Goal: Transaction & Acquisition: Book appointment/travel/reservation

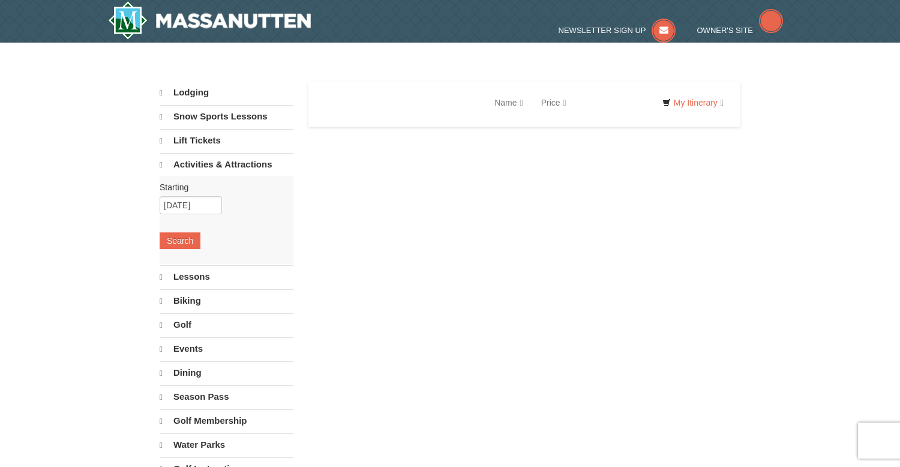
select select "10"
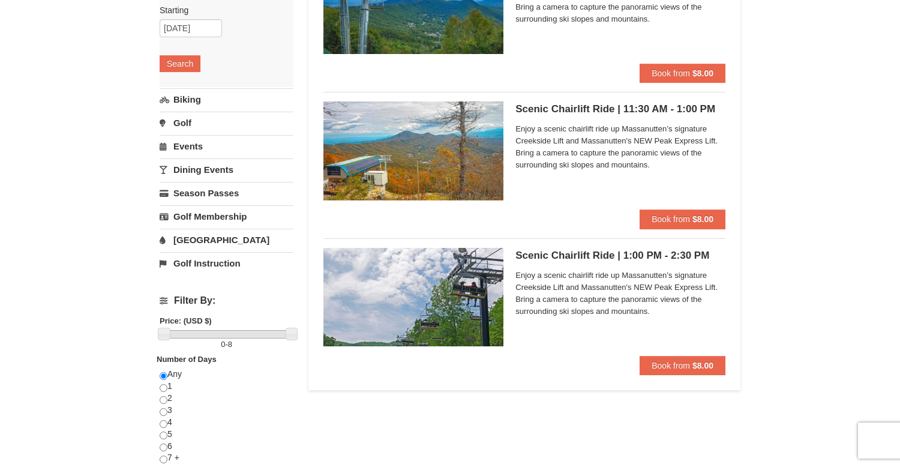
scroll to position [173, 0]
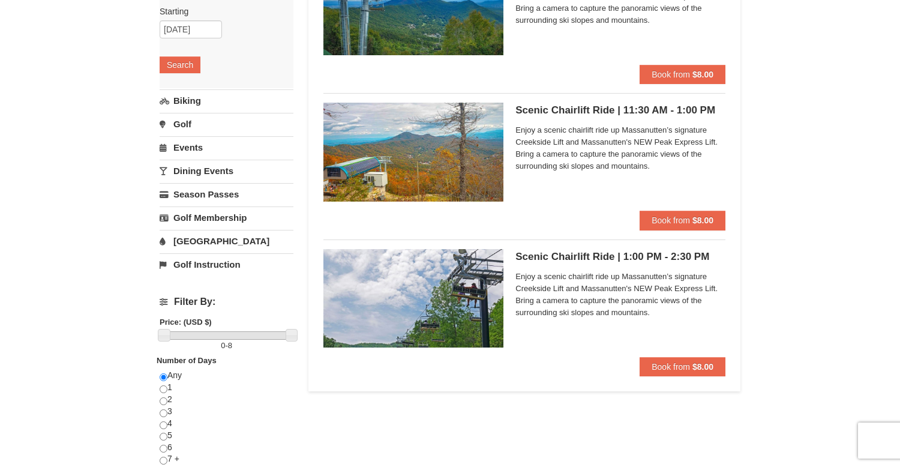
click at [642, 308] on span "Enjoy a scenic chairlift ride up Massanutten’s signature Creekside Lift and Mas…" at bounding box center [620, 294] width 210 height 48
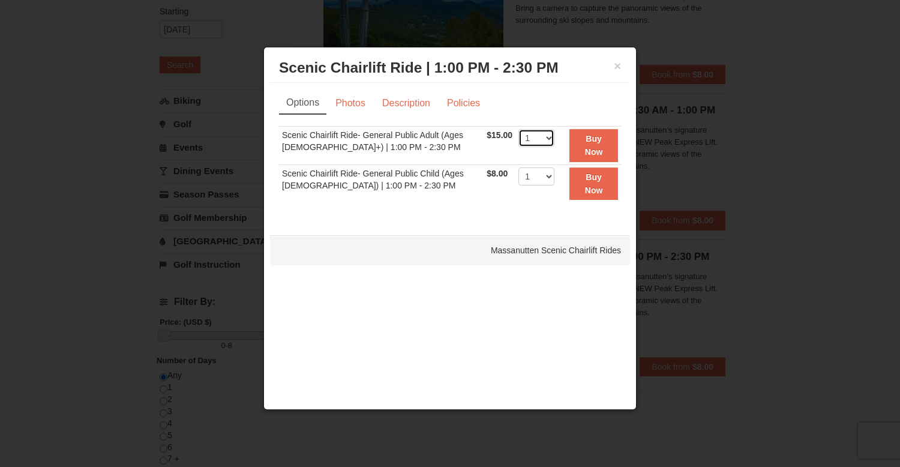
click at [543, 142] on select "1 2 3 4 5 6 7 8 9 10 11 12 13 14 15 16 17 18 19 20 21 22" at bounding box center [536, 138] width 36 height 18
select select "3"
click at [518, 129] on select "1 2 3 4 5 6 7 8 9 10 11 12 13 14 15 16 17 18 19 20 21 22" at bounding box center [536, 138] width 36 height 18
click at [359, 104] on link "Photos" at bounding box center [350, 103] width 46 height 23
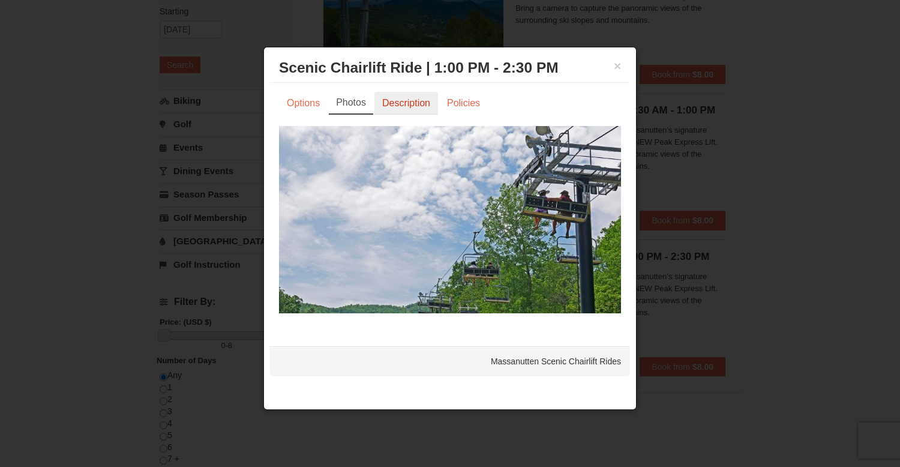
click at [396, 103] on link "Description" at bounding box center [406, 103] width 64 height 23
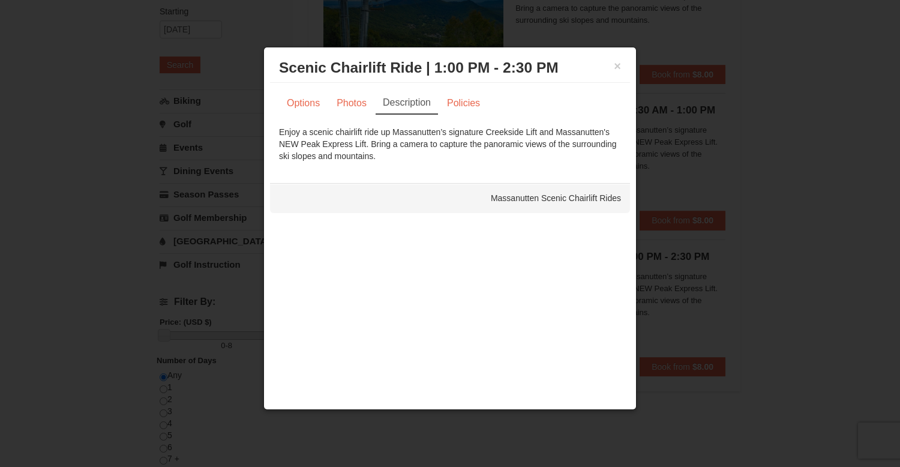
click at [620, 56] on div "× Scenic Chairlift Ride | 1:00 PM - 2:30 PM Massanutten Scenic Chairlift Rides" at bounding box center [450, 67] width 360 height 29
click at [615, 60] on button "×" at bounding box center [616, 66] width 7 height 12
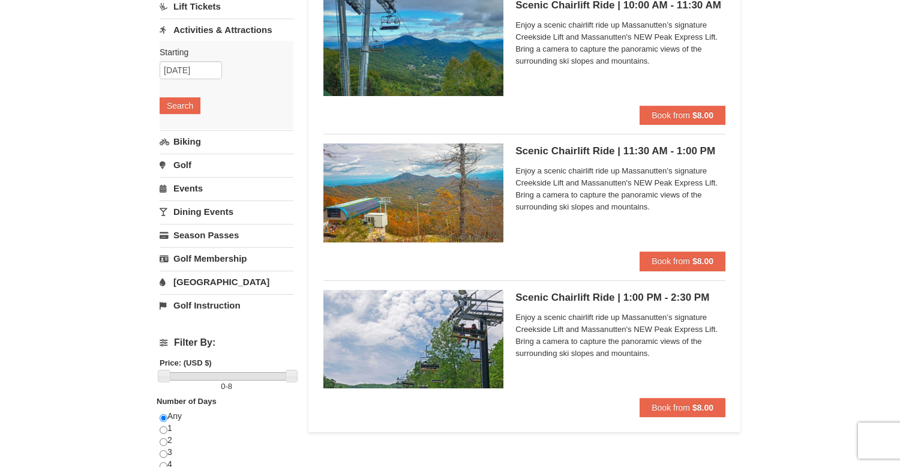
scroll to position [148, 0]
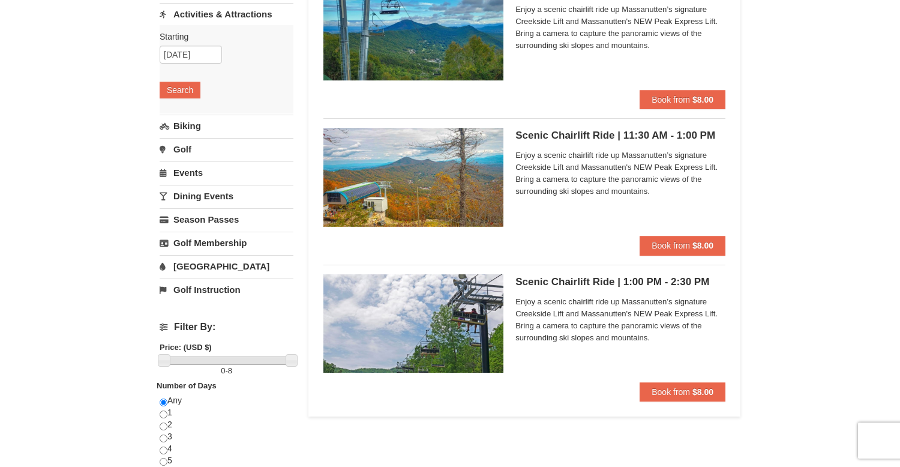
click at [182, 195] on link "Dining Events" at bounding box center [227, 196] width 134 height 22
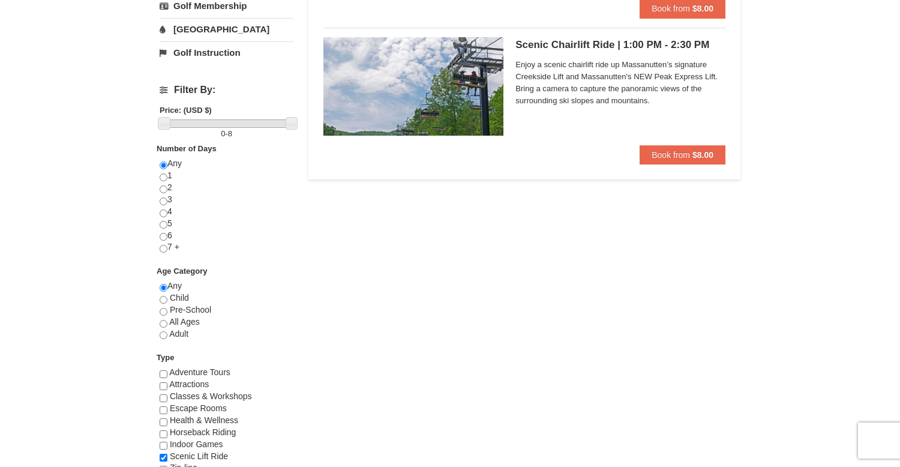
scroll to position [401, 0]
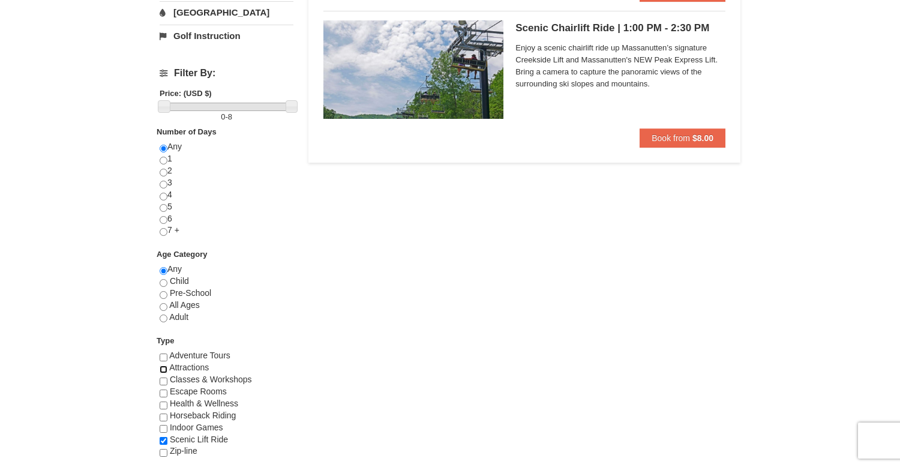
click at [163, 368] on input "checkbox" at bounding box center [164, 369] width 8 height 8
checkbox input "true"
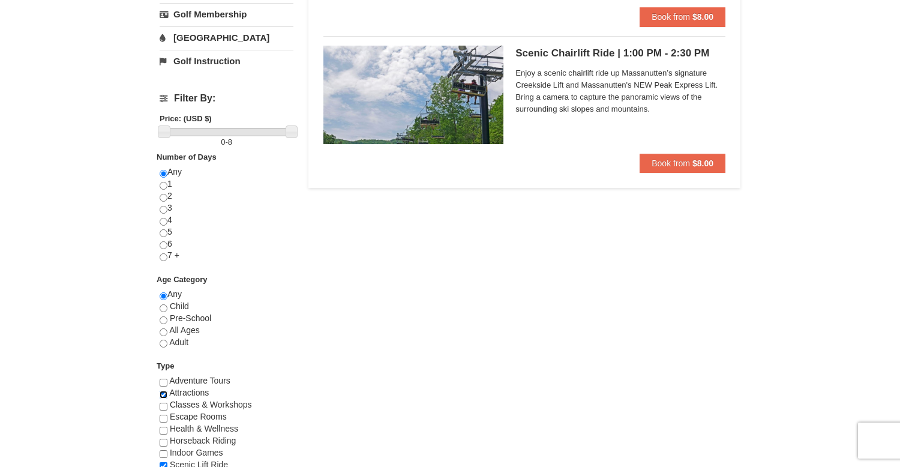
scroll to position [474, 0]
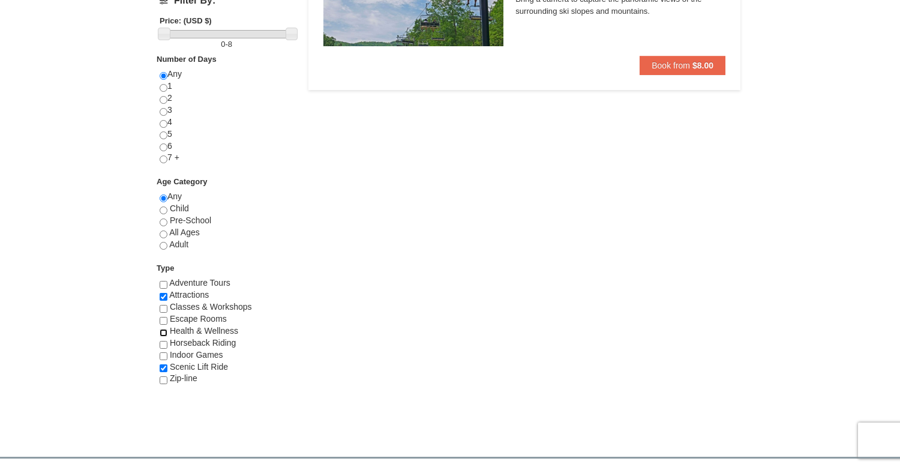
click at [163, 330] on input "checkbox" at bounding box center [164, 333] width 8 height 8
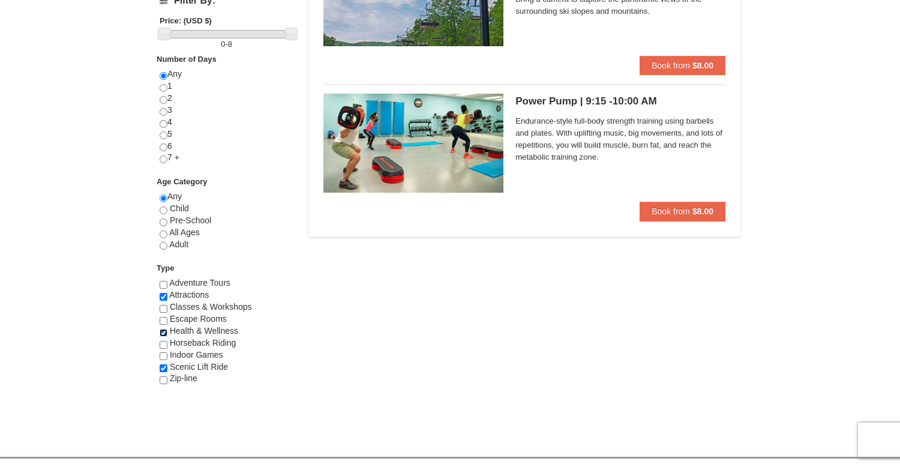
click at [164, 330] on input "checkbox" at bounding box center [164, 333] width 8 height 8
checkbox input "false"
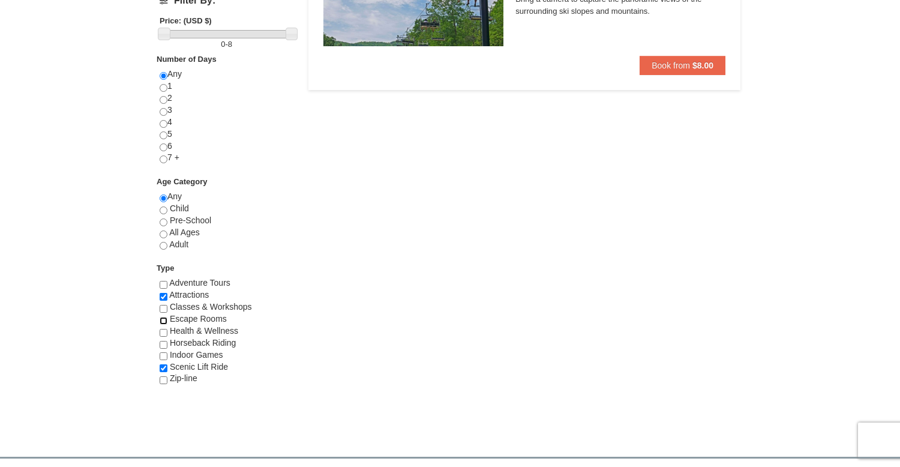
click at [160, 320] on input "checkbox" at bounding box center [164, 321] width 8 height 8
click at [163, 320] on input "checkbox" at bounding box center [164, 321] width 8 height 8
checkbox input "false"
click at [163, 353] on input "checkbox" at bounding box center [164, 356] width 8 height 8
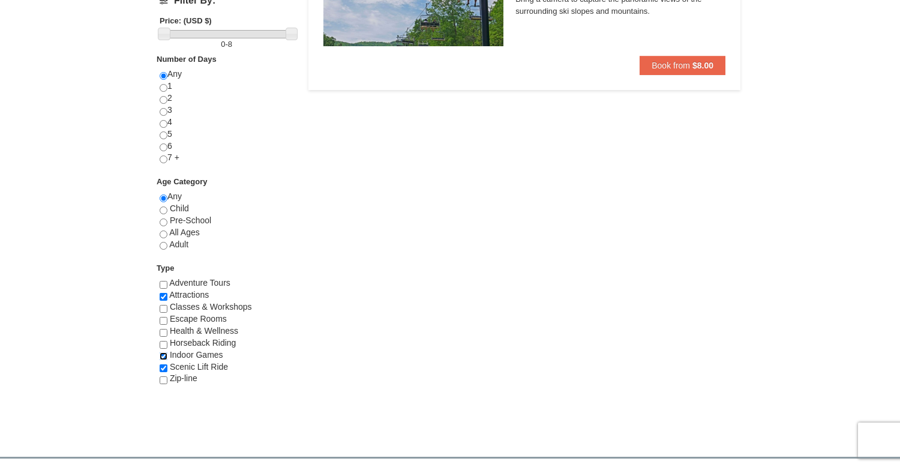
checkbox input "false"
click at [163, 379] on input "checkbox" at bounding box center [164, 380] width 8 height 8
checkbox input "true"
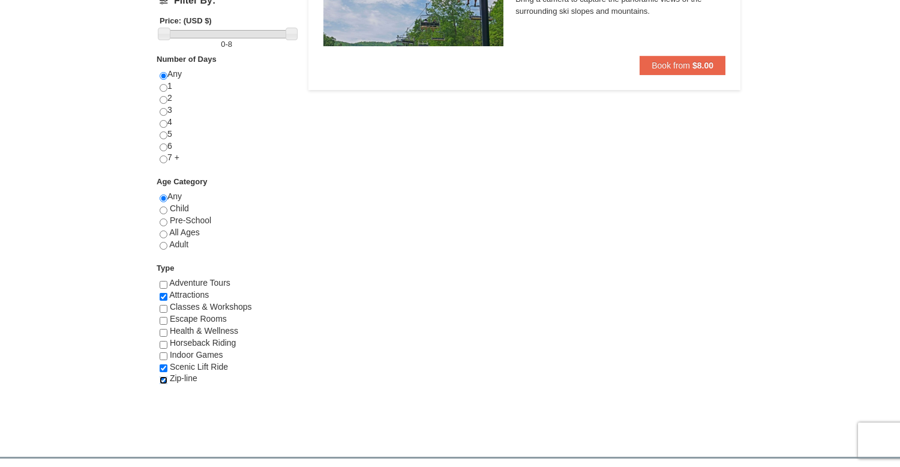
scroll to position [445, 0]
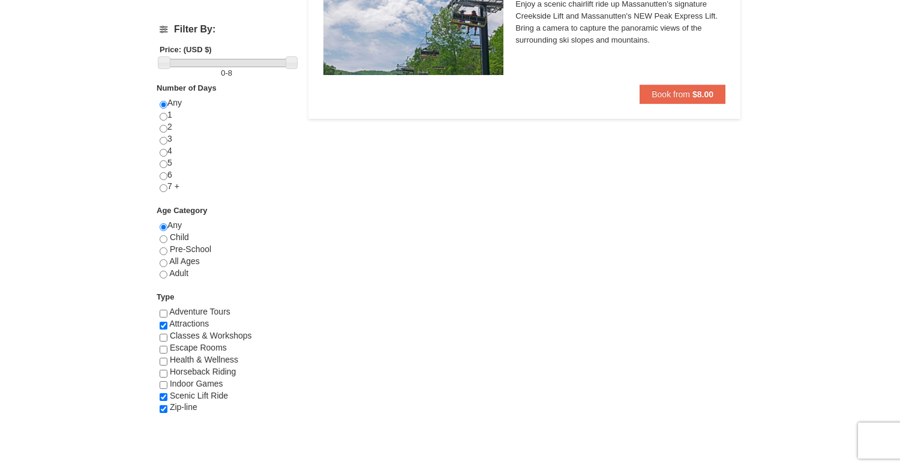
click at [156, 414] on div "× Categories List Filter My Itinerary Questions? 1-540-289-9441 Lodging Arrival…" at bounding box center [450, 35] width 604 height 852
click at [164, 414] on div "4WD Tours Adventure Tours Archery Attractions Camps Classes & Workshops Escape …" at bounding box center [227, 365] width 134 height 119
click at [164, 374] on input "checkbox" at bounding box center [164, 373] width 8 height 8
checkbox input "true"
click at [164, 405] on input "checkbox" at bounding box center [164, 409] width 8 height 8
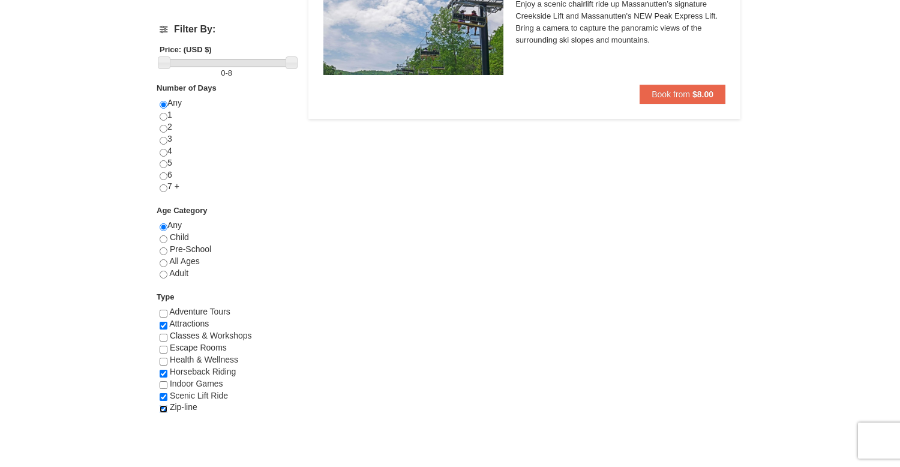
checkbox input "false"
click at [164, 365] on input "checkbox" at bounding box center [164, 361] width 8 height 8
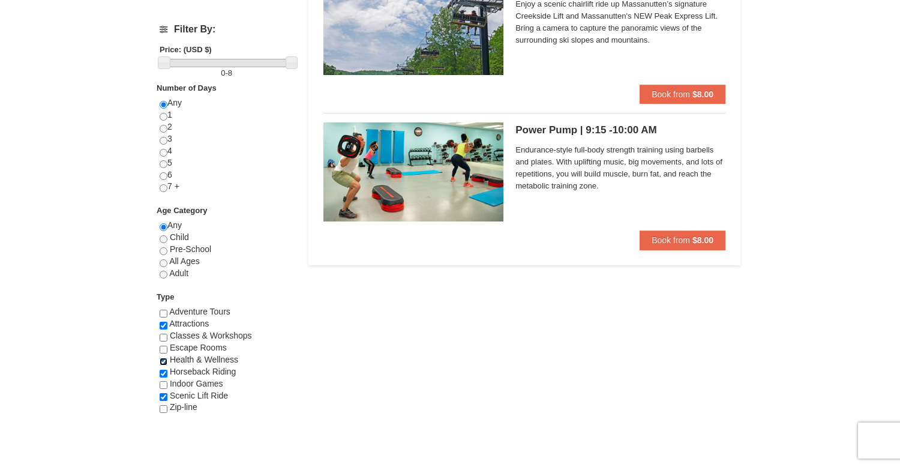
click at [164, 365] on input "checkbox" at bounding box center [164, 361] width 8 height 8
checkbox input "false"
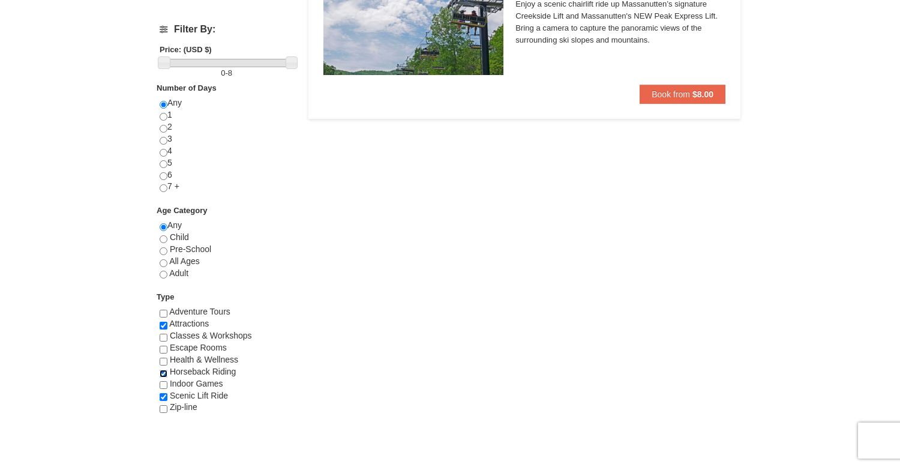
click at [164, 375] on input "checkbox" at bounding box center [164, 373] width 8 height 8
checkbox input "false"
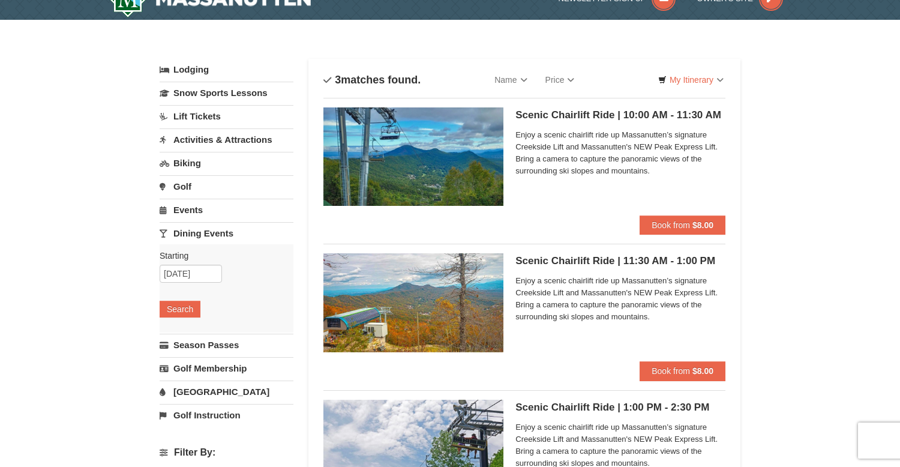
scroll to position [0, 0]
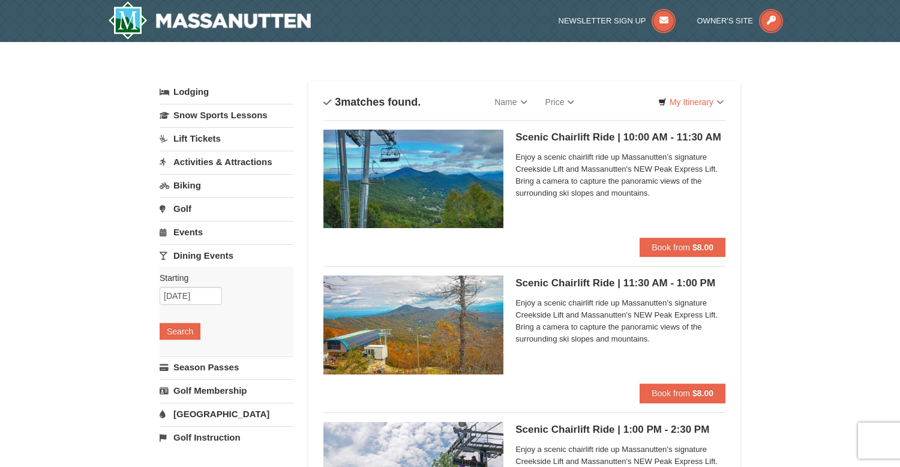
click at [201, 141] on link "Lift Tickets" at bounding box center [227, 138] width 134 height 22
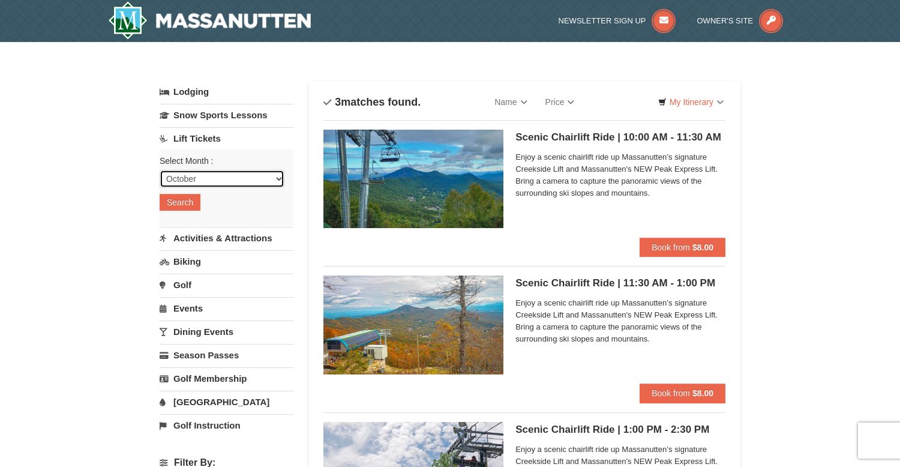
click at [203, 179] on select "October November December January February March April May June July August Sep…" at bounding box center [222, 179] width 125 height 18
click at [160, 170] on select "October November December January February March April May June July August Sep…" at bounding box center [222, 179] width 125 height 18
click at [181, 204] on button "Search" at bounding box center [180, 202] width 41 height 17
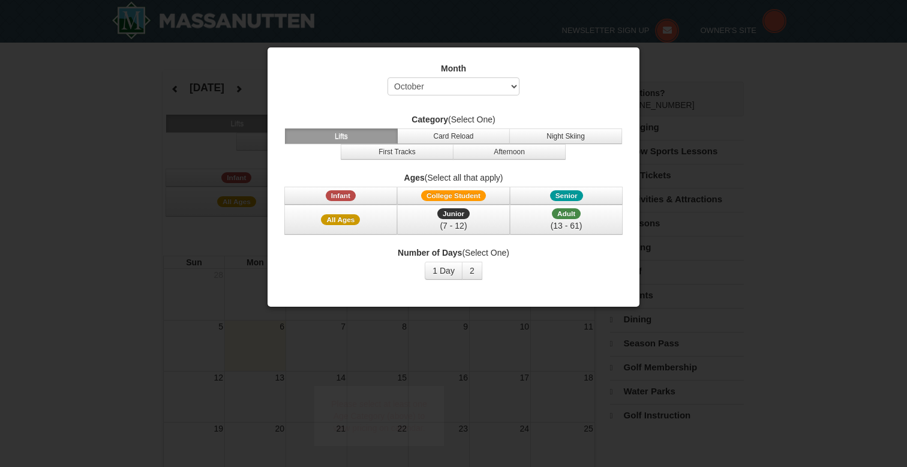
select select "10"
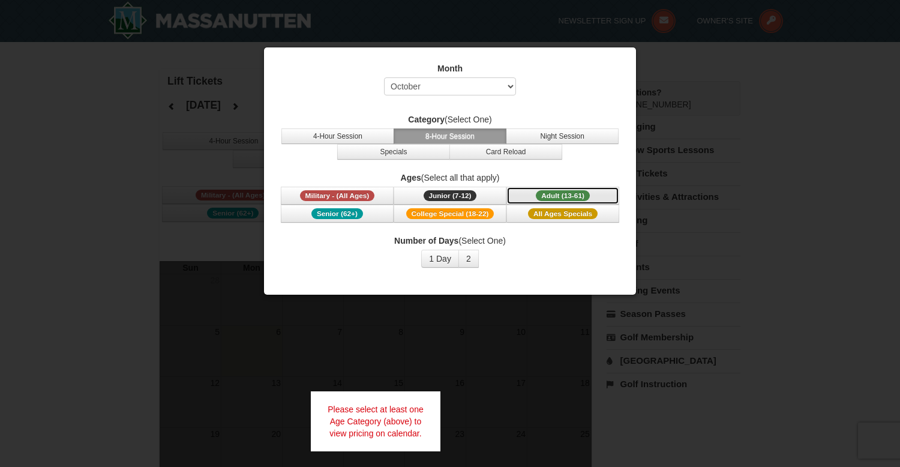
click at [543, 190] on span "Adult (13-61)" at bounding box center [563, 195] width 54 height 11
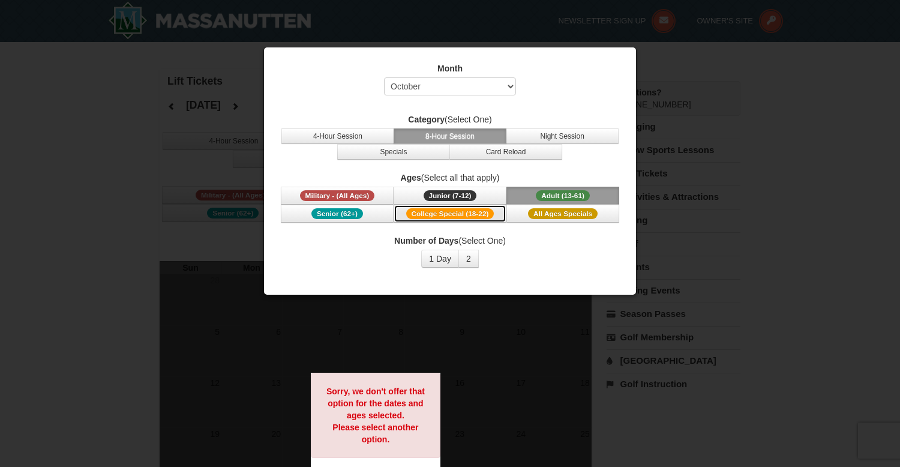
click at [483, 216] on span "College Special (18-22)" at bounding box center [450, 213] width 88 height 11
click at [531, 198] on button "Adult (13-61) (13 - 61)" at bounding box center [562, 195] width 113 height 18
click at [452, 258] on button "1 Day" at bounding box center [440, 258] width 38 height 18
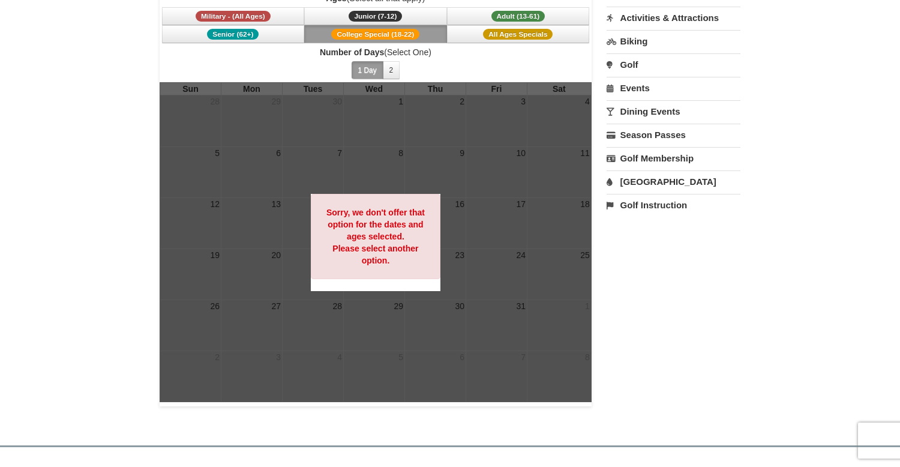
scroll to position [182, 0]
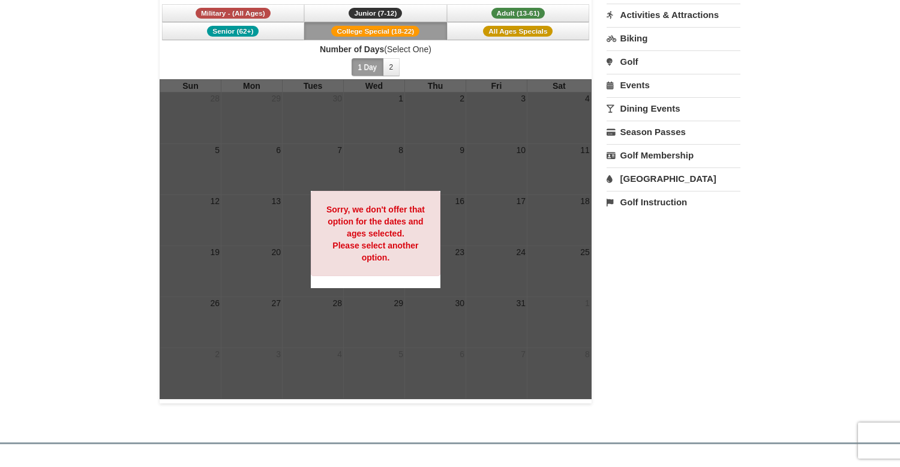
click at [389, 242] on strong "Sorry, we don't offer that option for the dates and ages selected. Please selec…" at bounding box center [375, 233] width 98 height 58
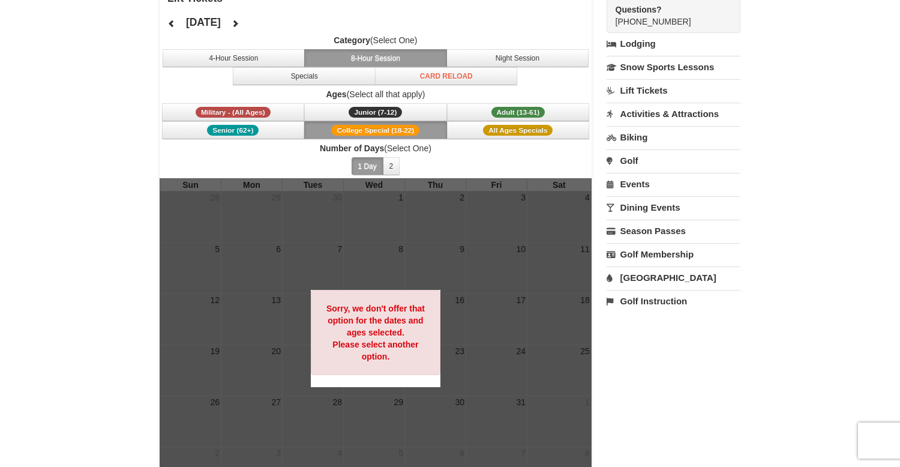
scroll to position [19, 0]
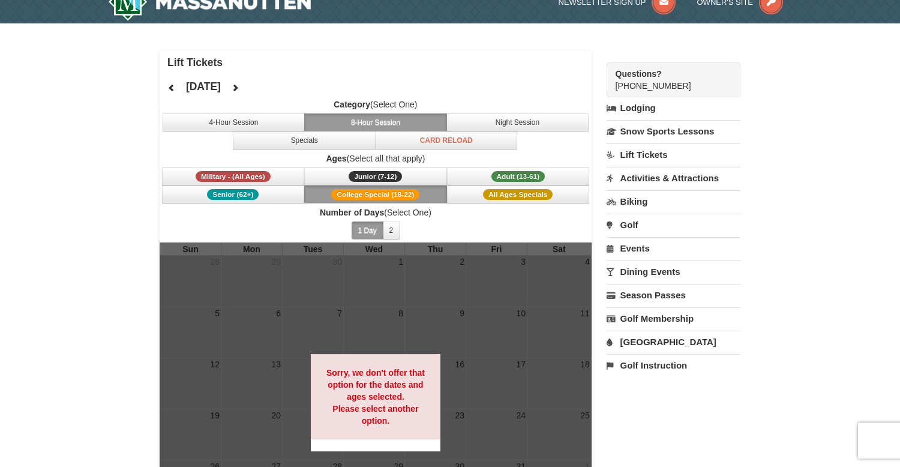
click at [368, 200] on button "College Special (18-22)" at bounding box center [375, 194] width 143 height 18
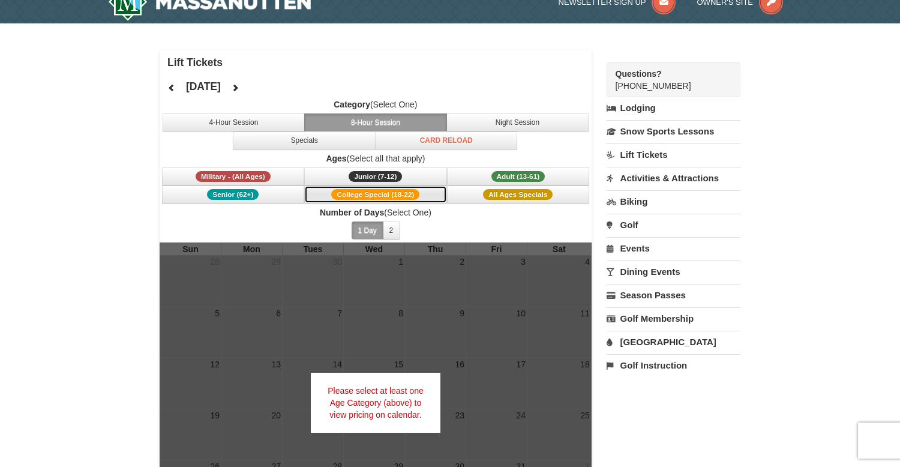
click at [368, 199] on span "College Special (18-22)" at bounding box center [375, 194] width 88 height 11
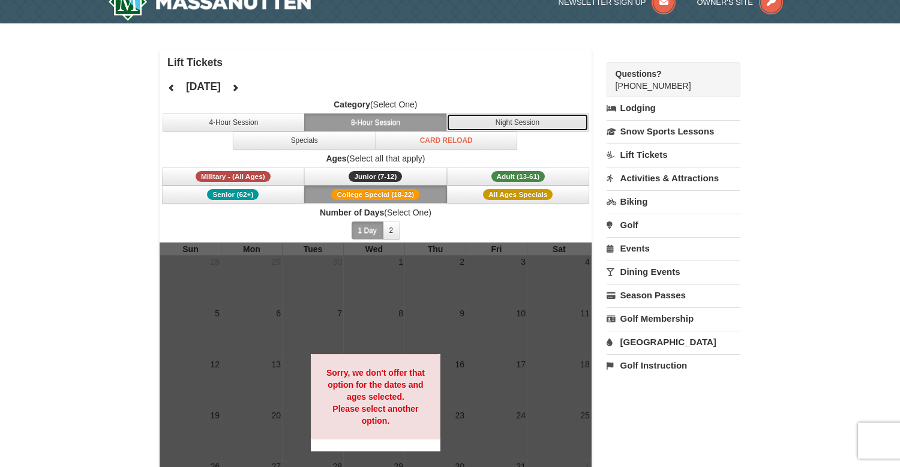
click at [493, 116] on button "Night Session" at bounding box center [517, 122] width 143 height 18
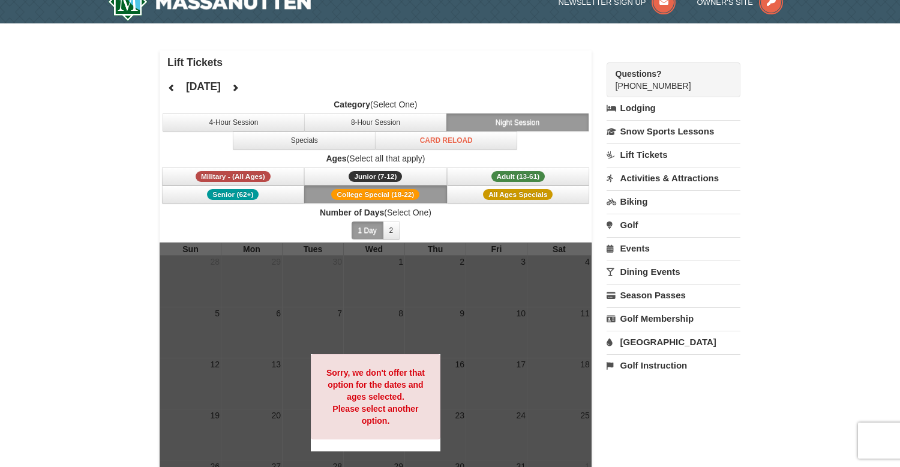
click at [372, 112] on span "Category (Select One) 4-Hour Session 8-Hour Session Night Session Specials Card…" at bounding box center [376, 123] width 432 height 51
click at [372, 116] on button "8-Hour Session" at bounding box center [375, 122] width 143 height 18
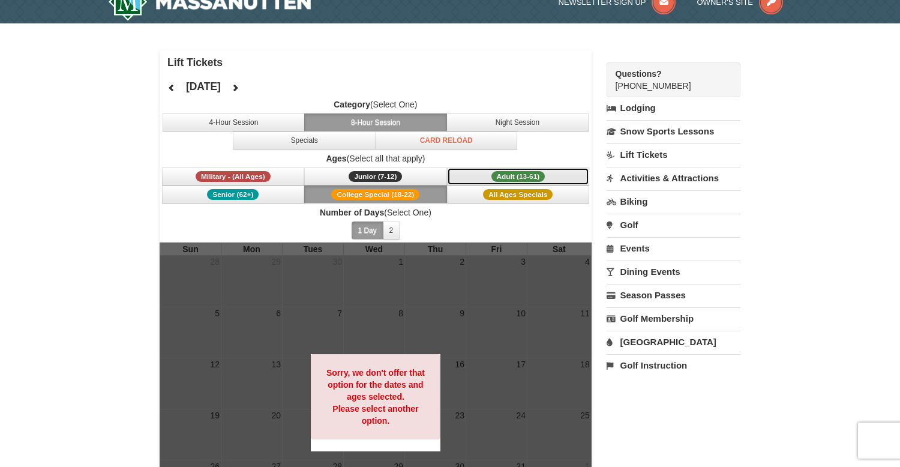
click at [473, 181] on button "Adult (13-61) (13 - 61)" at bounding box center [518, 176] width 143 height 18
click at [392, 180] on span "Junior (7-12)" at bounding box center [374, 176] width 53 height 11
click at [392, 189] on span "College Special (18-22)" at bounding box center [375, 194] width 88 height 11
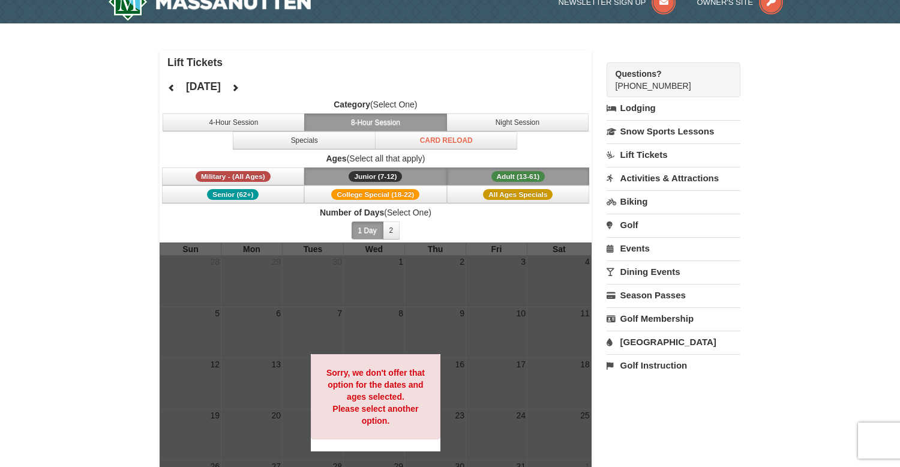
click at [392, 179] on span "Junior (7-12)" at bounding box center [374, 176] width 53 height 11
click at [462, 181] on button "Adult (13-61) (13 - 61)" at bounding box center [518, 176] width 143 height 18
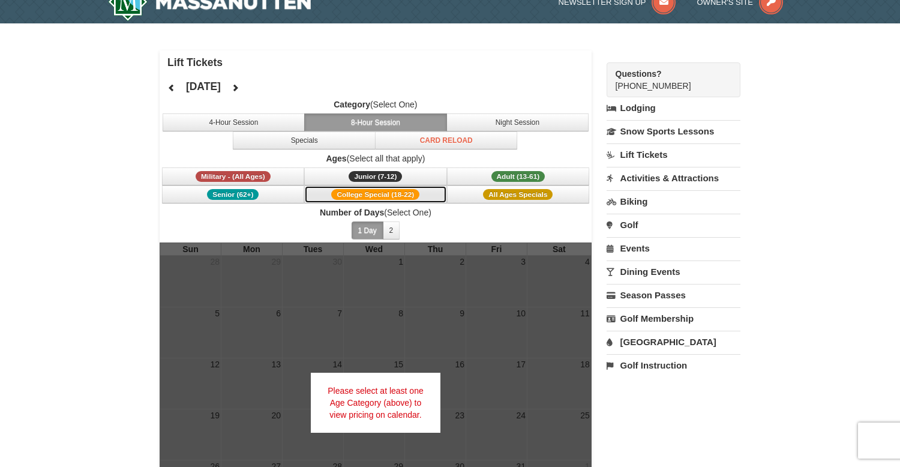
click at [408, 192] on span "College Special (18-22)" at bounding box center [375, 194] width 88 height 11
